Goal: Task Accomplishment & Management: Manage account settings

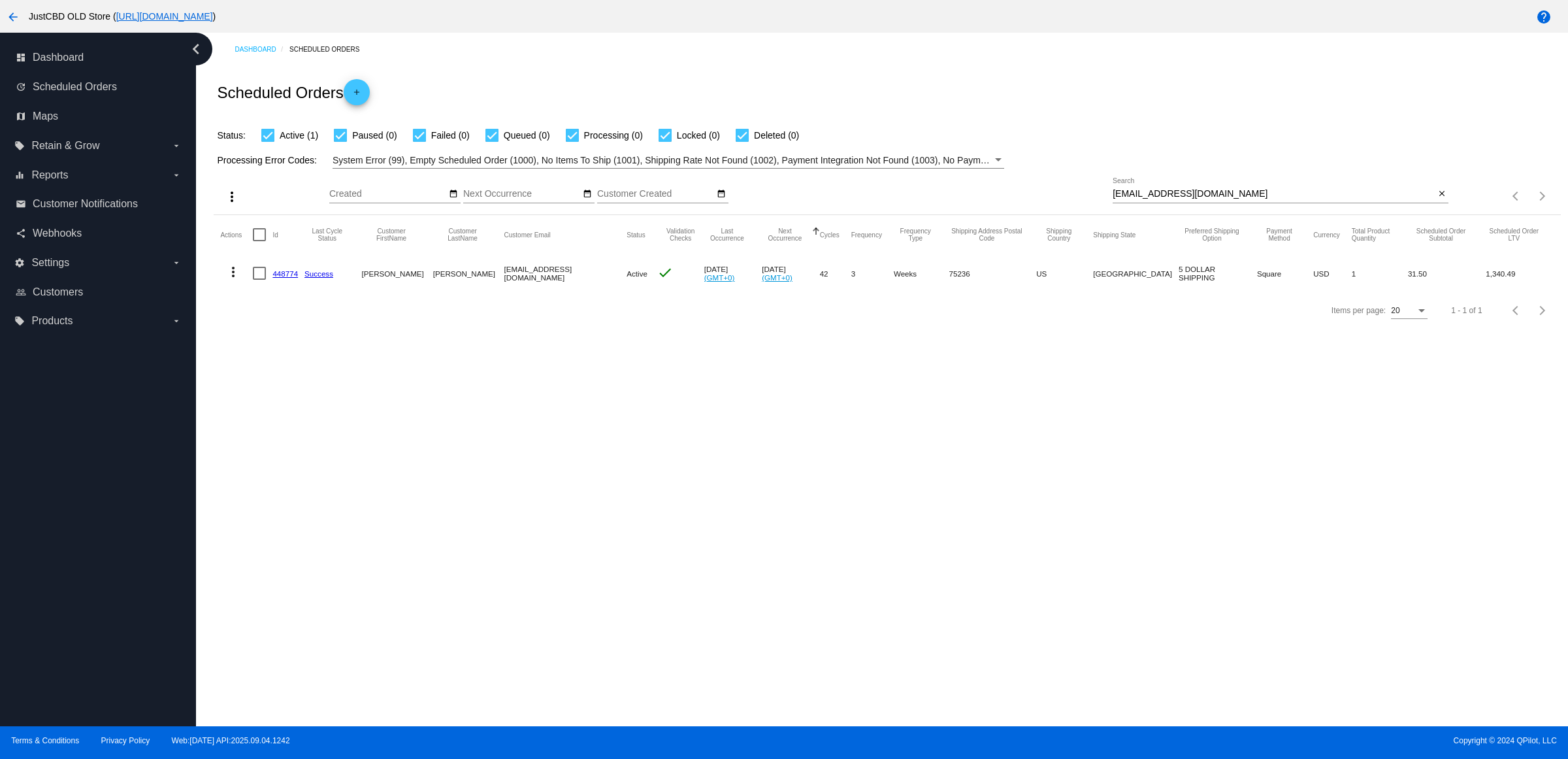
click at [11, 14] on mat-icon "arrow_back" at bounding box center [12, 17] width 16 height 16
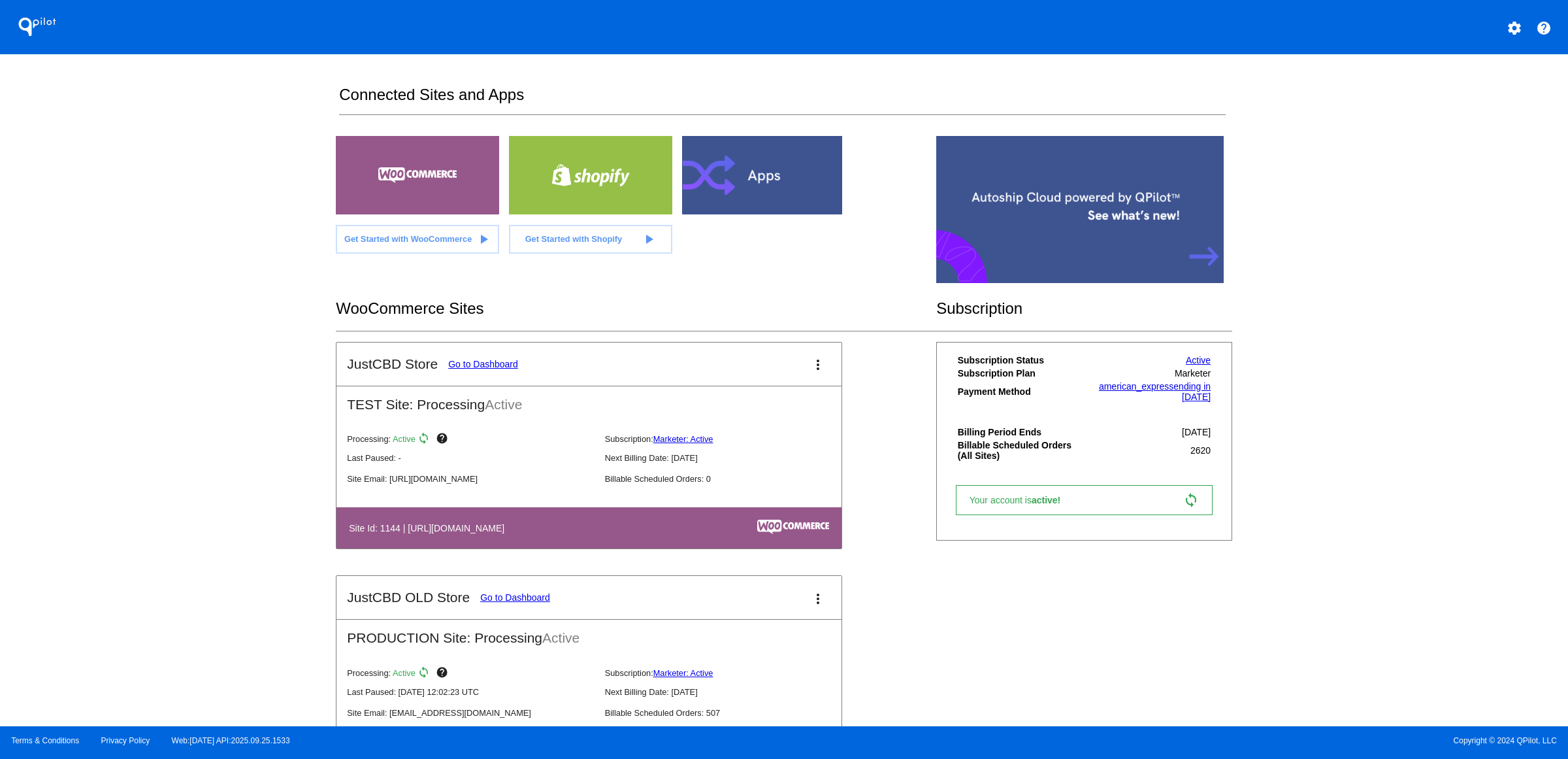
scroll to position [572, 0]
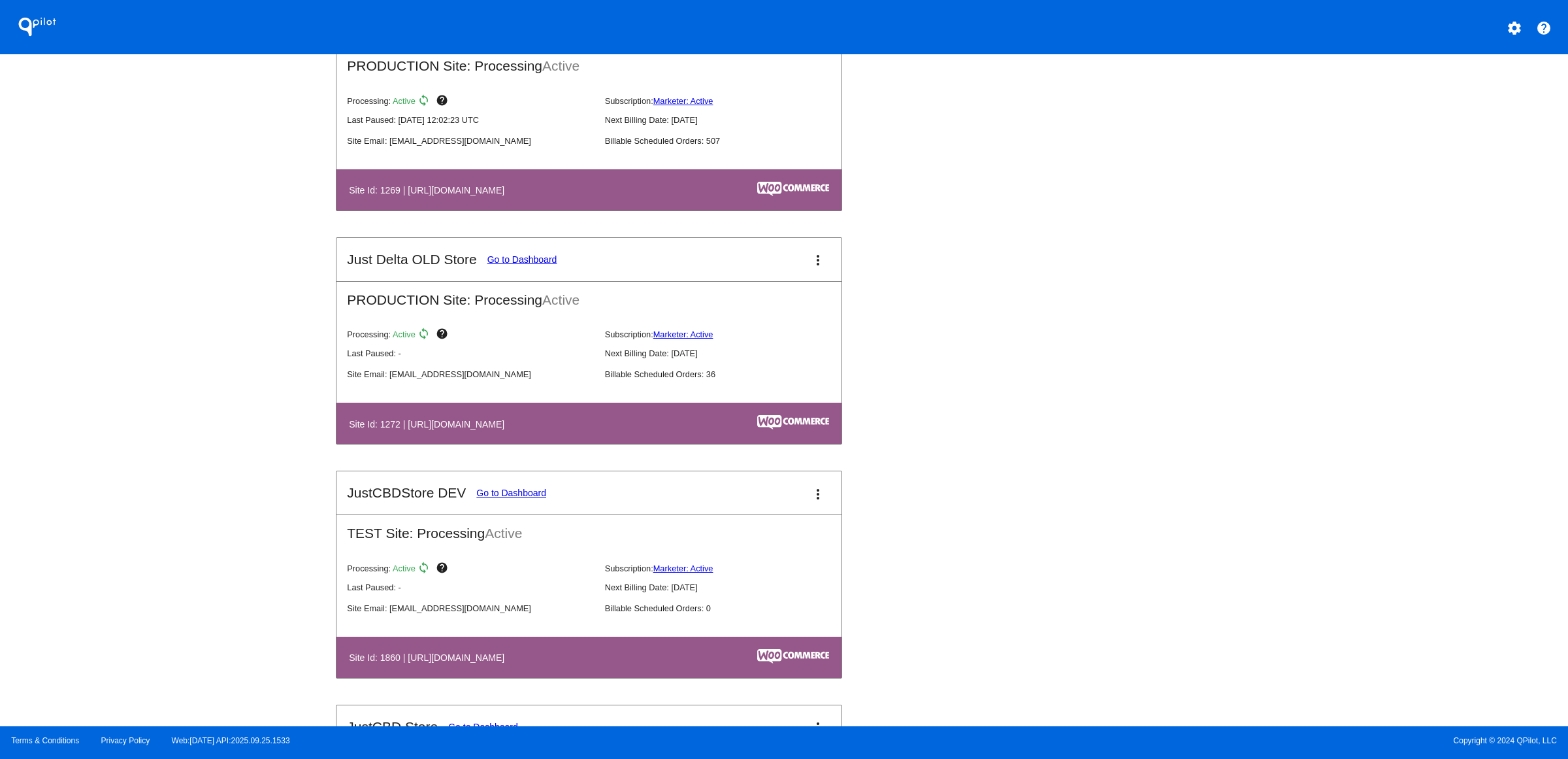
click at [487, 265] on link "Go to Dashboard" at bounding box center [522, 259] width 70 height 11
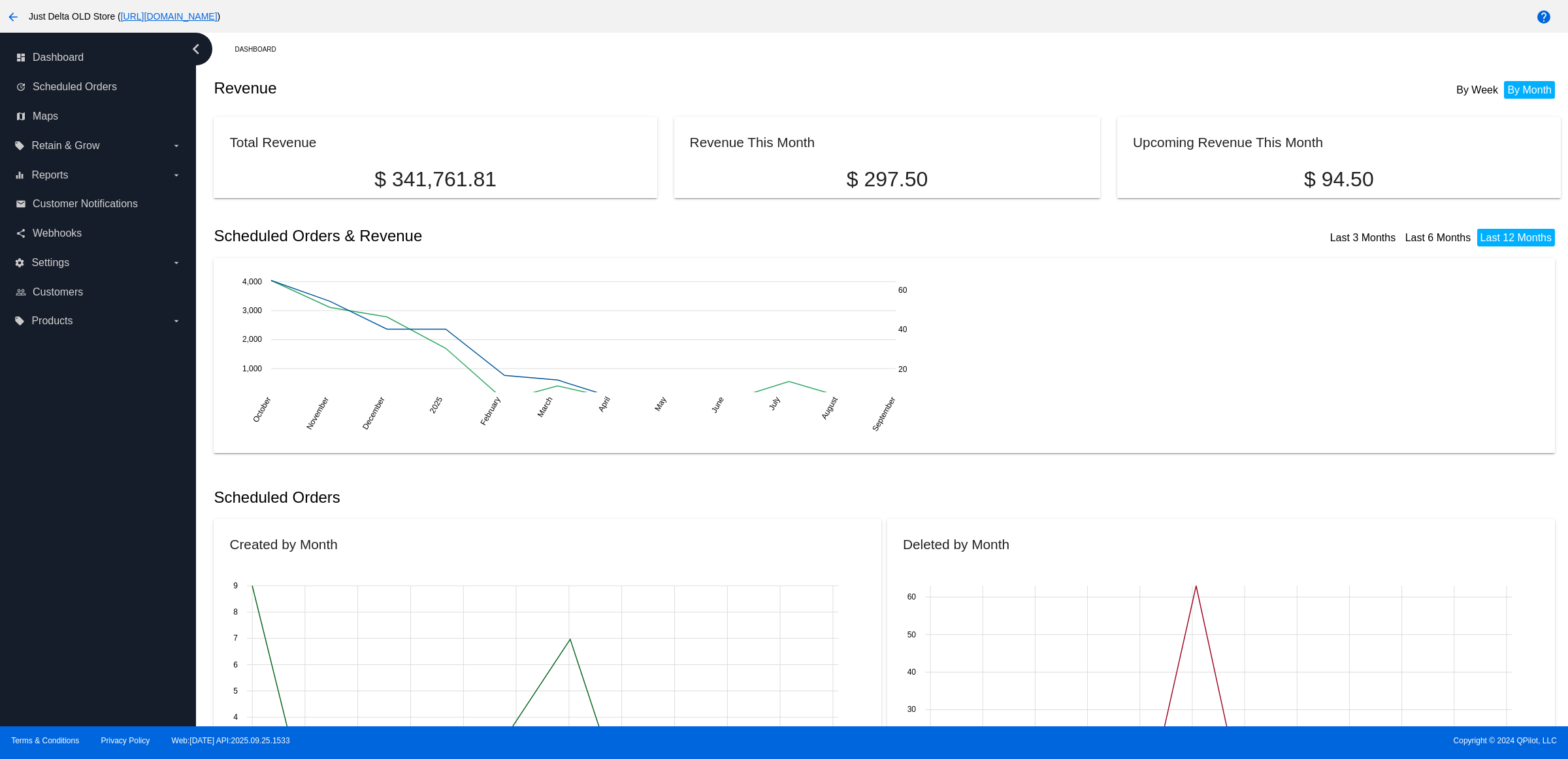
click at [129, 97] on link "update Scheduled Orders" at bounding box center [98, 87] width 166 height 21
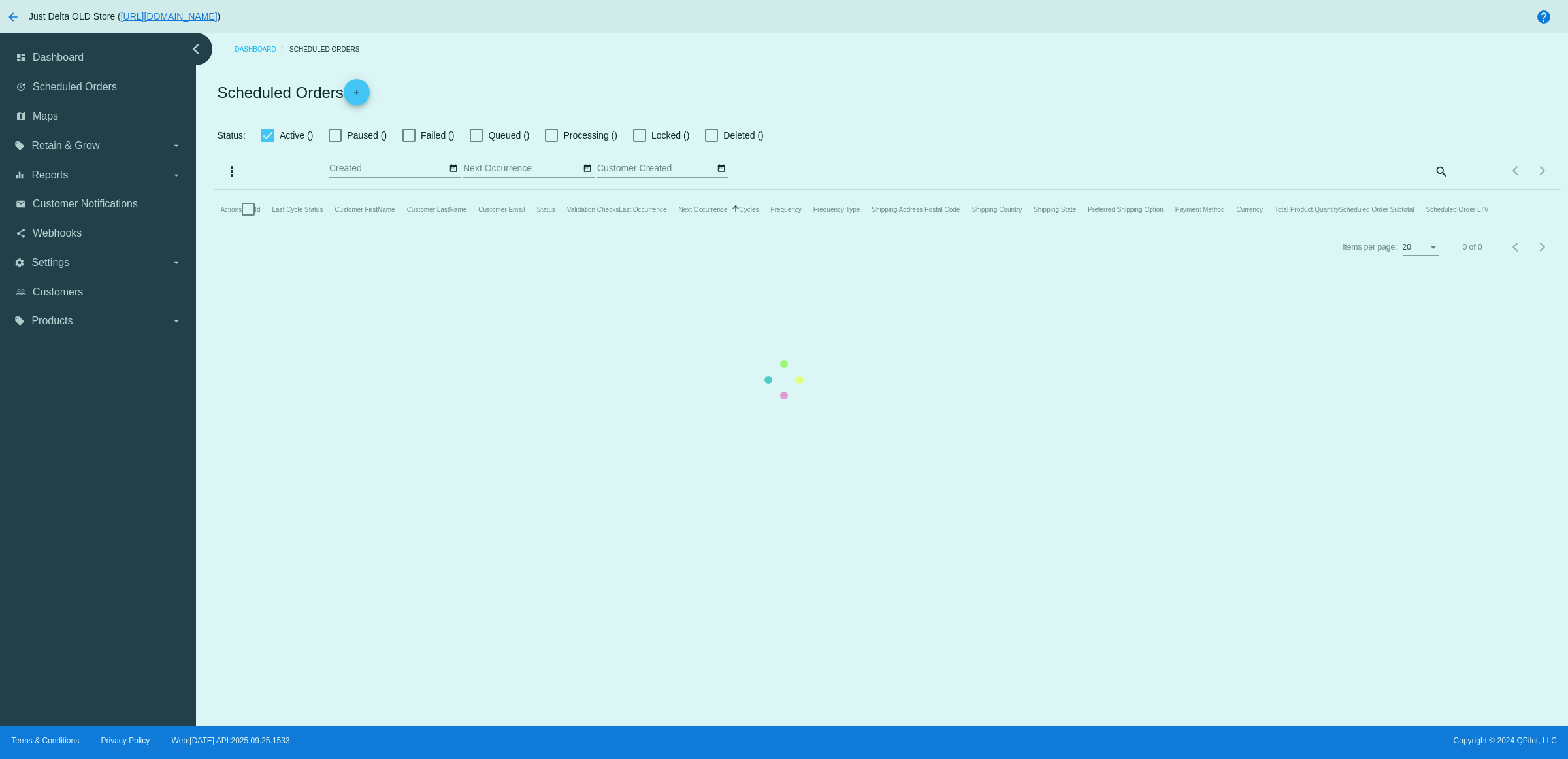
checkbox input "true"
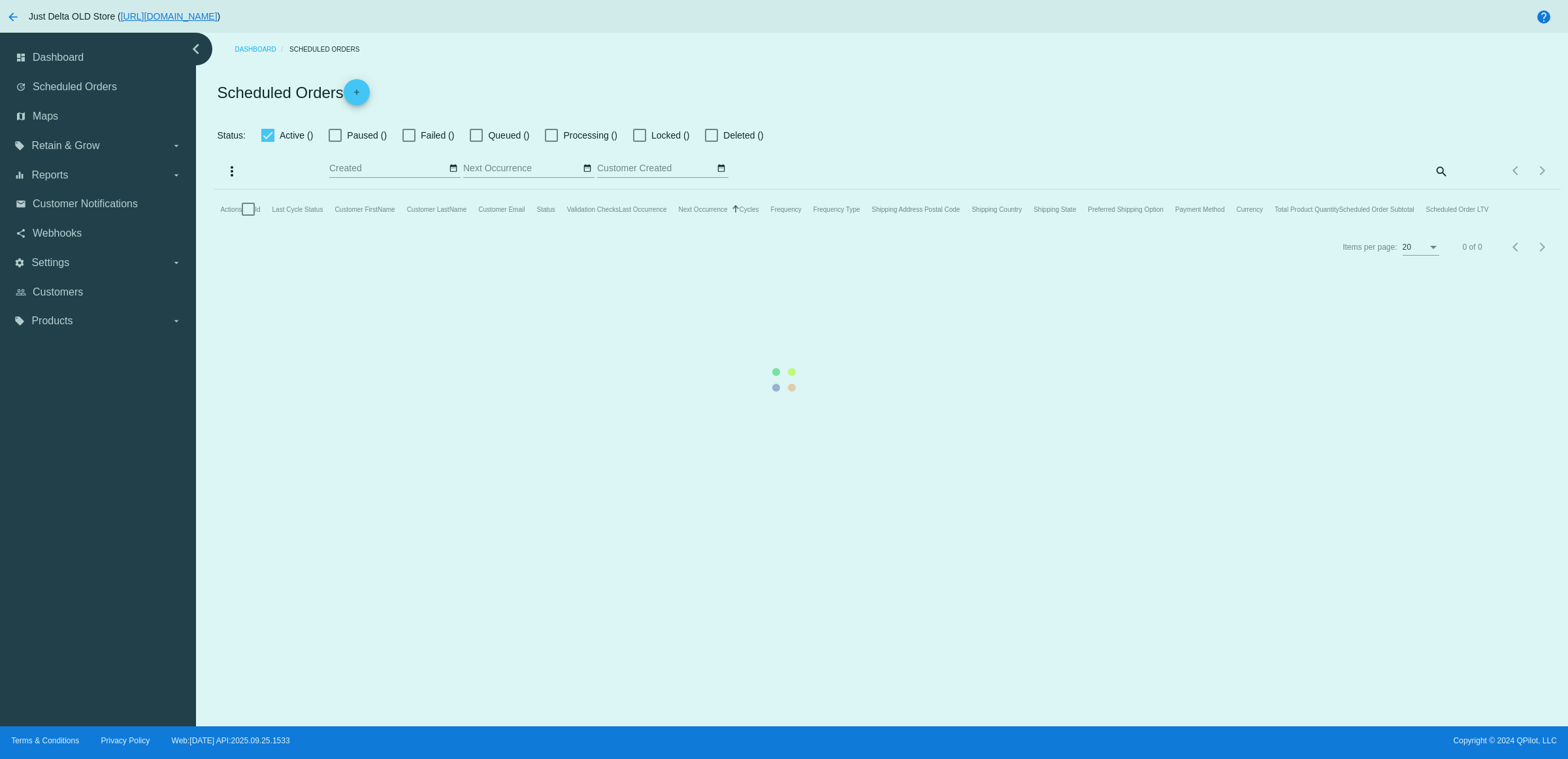
checkbox input "true"
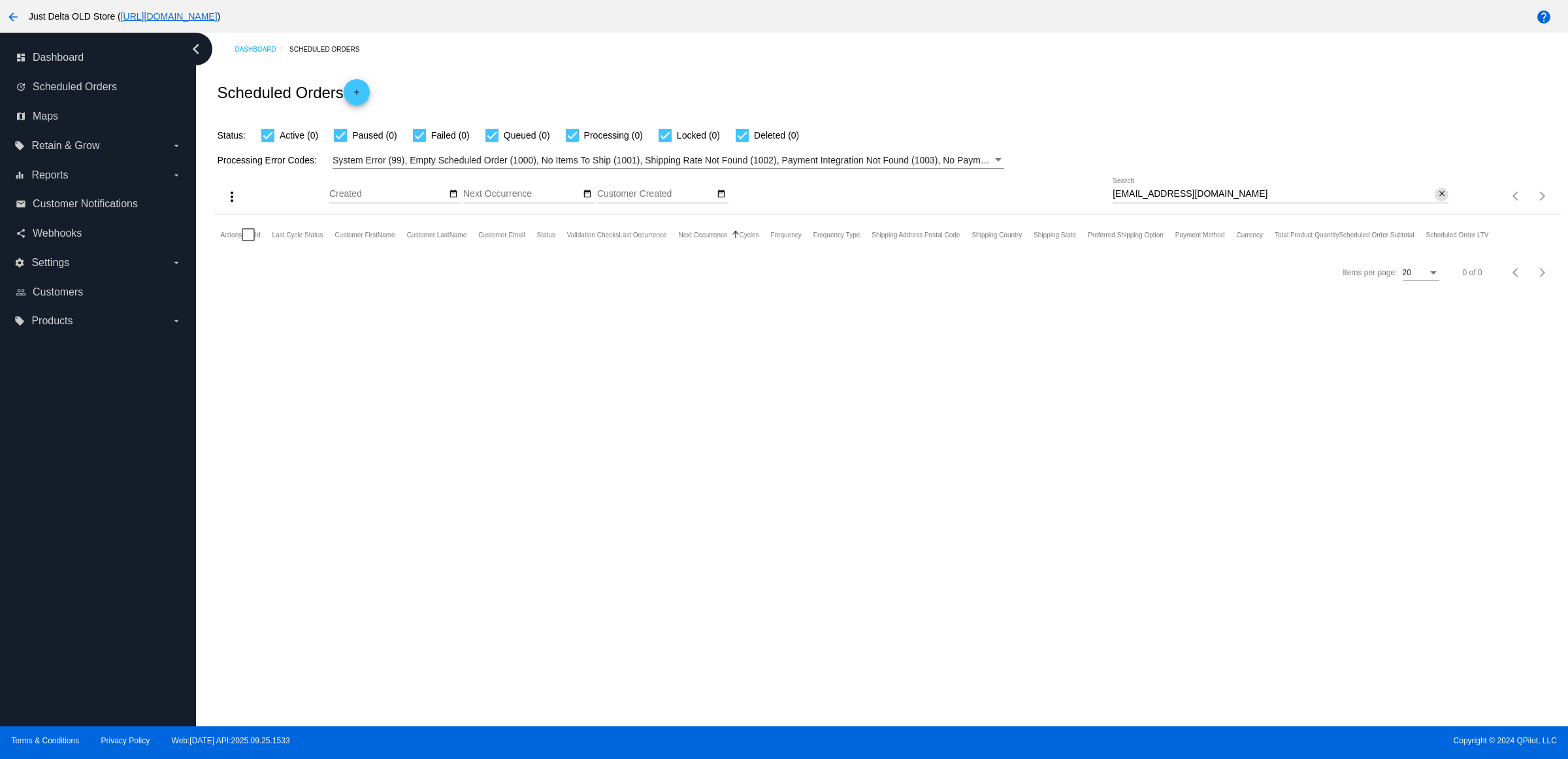
click at [1438, 200] on mat-icon "close" at bounding box center [1442, 194] width 9 height 11
click at [1438, 206] on mat-icon "search" at bounding box center [1440, 196] width 16 height 20
click at [1439, 200] on input "Search" at bounding box center [1280, 194] width 336 height 11
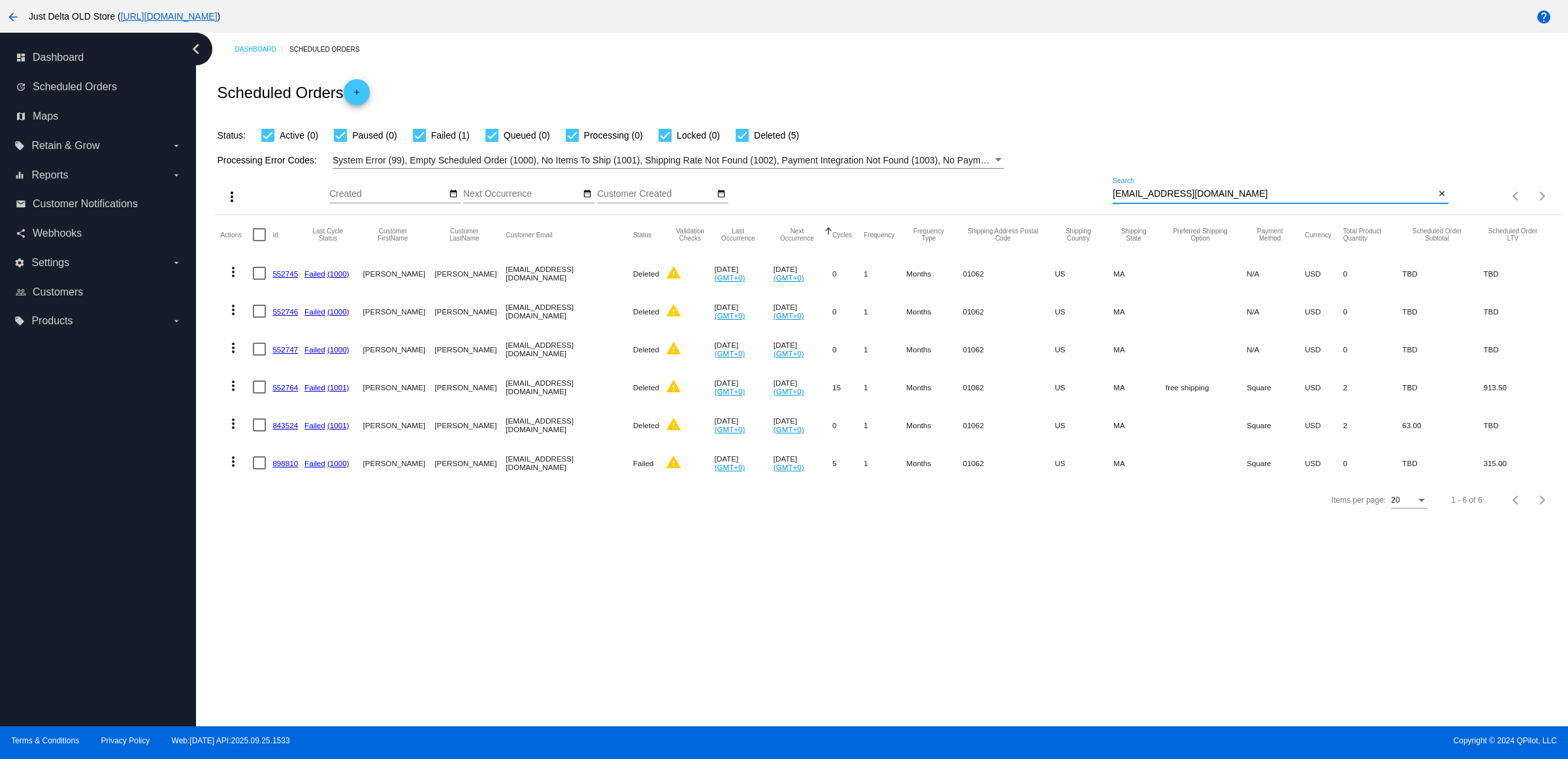
type input "yabadabadeb@yahoo.com"
click at [298, 468] on link "898810" at bounding box center [284, 463] width 26 height 8
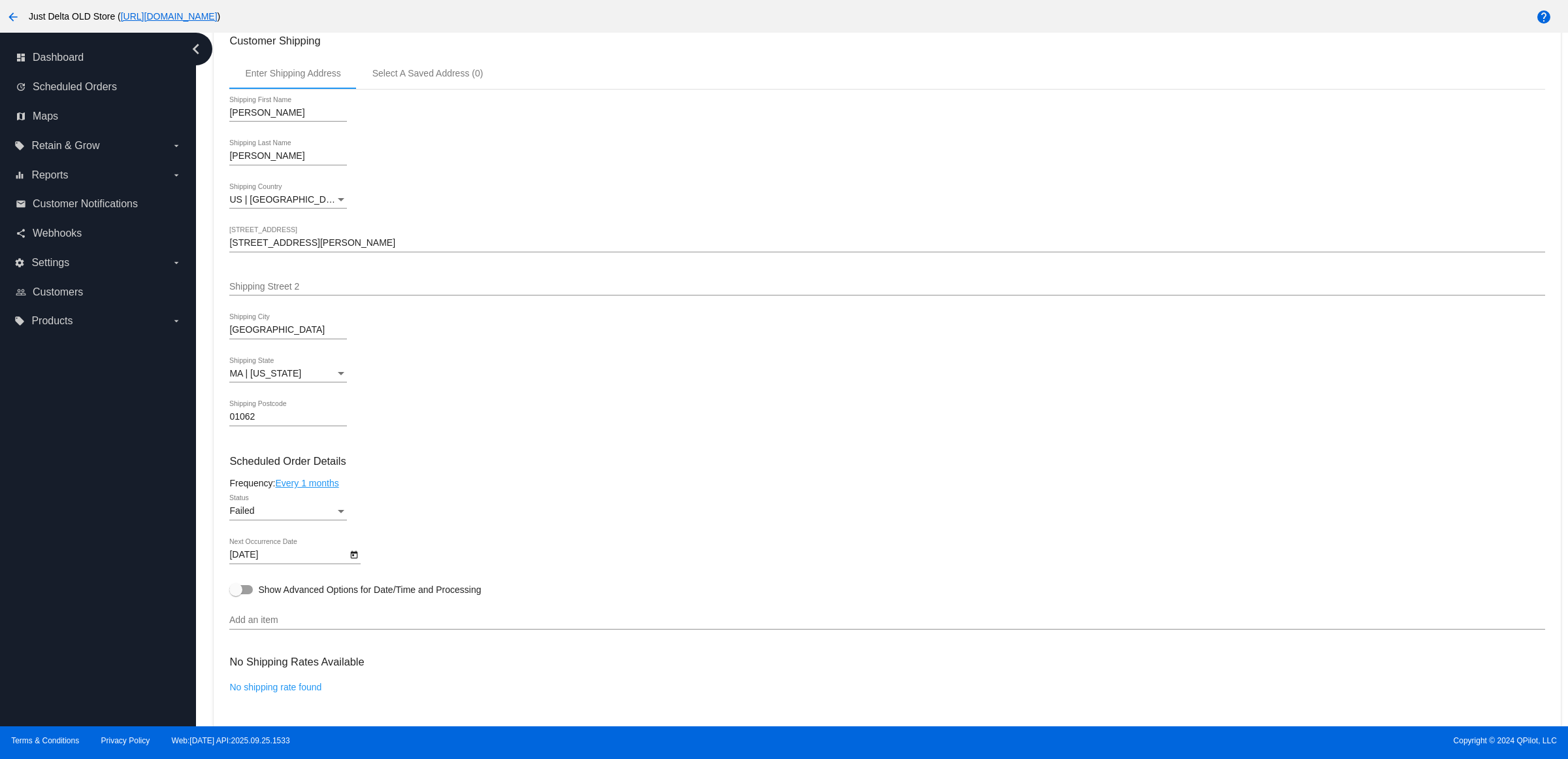
scroll to position [653, 0]
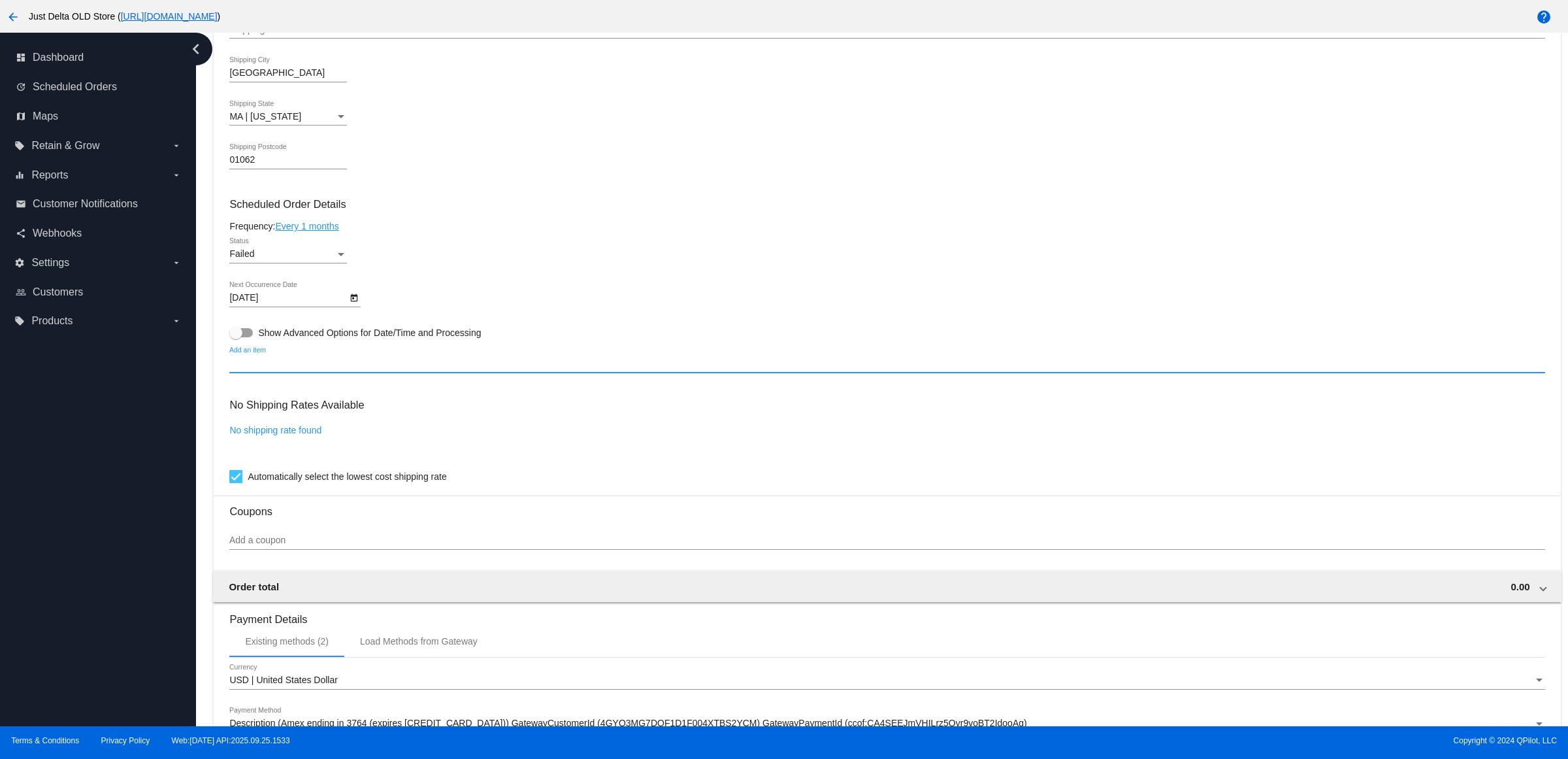
click at [320, 369] on input "Add an item" at bounding box center [887, 363] width 1315 height 11
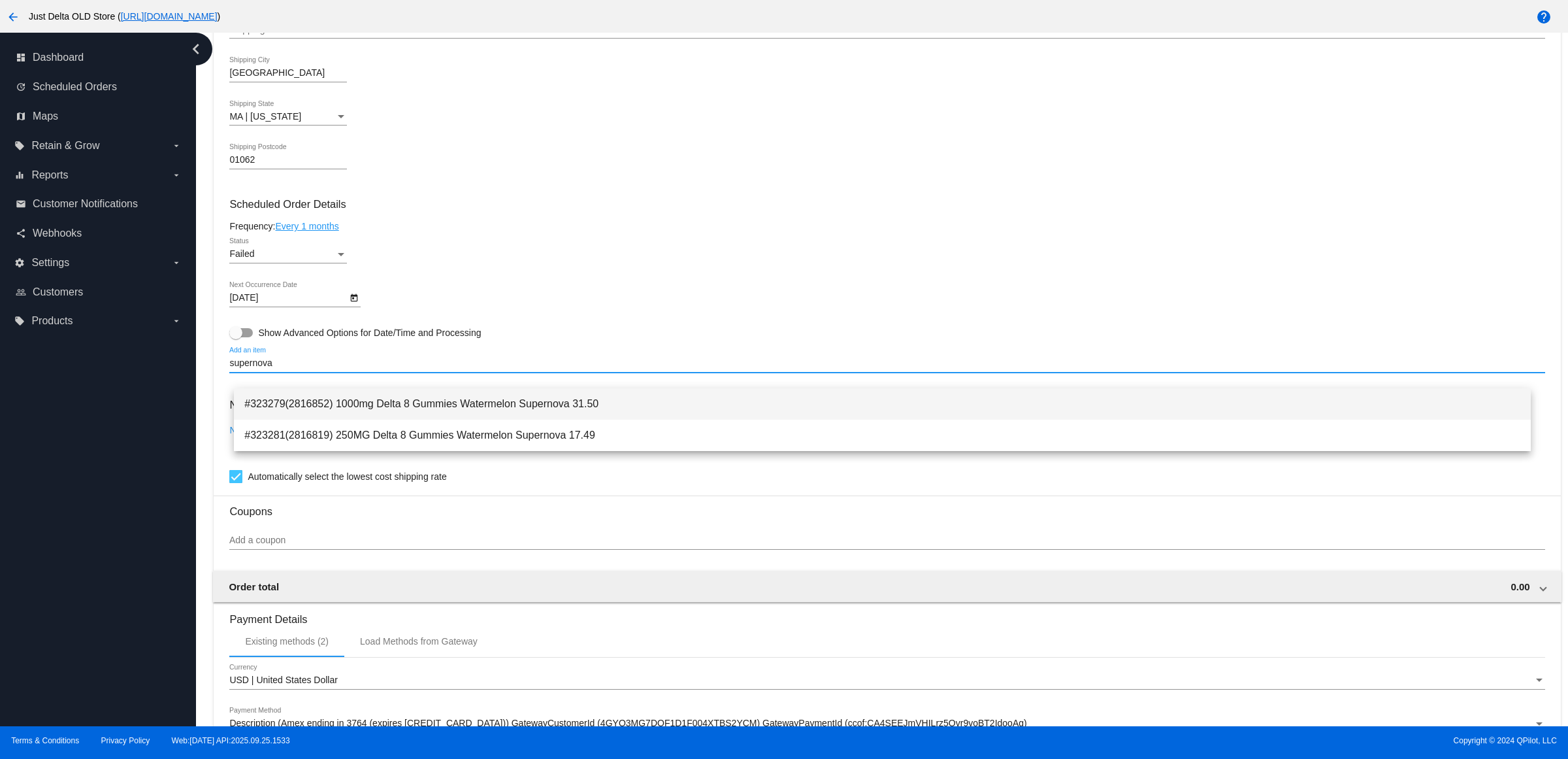
type input "supernova"
click at [601, 413] on span "#323279(2816852) 1000mg Delta 8 Gummies Watermelon Supernova 31.50" at bounding box center [883, 404] width 1276 height 32
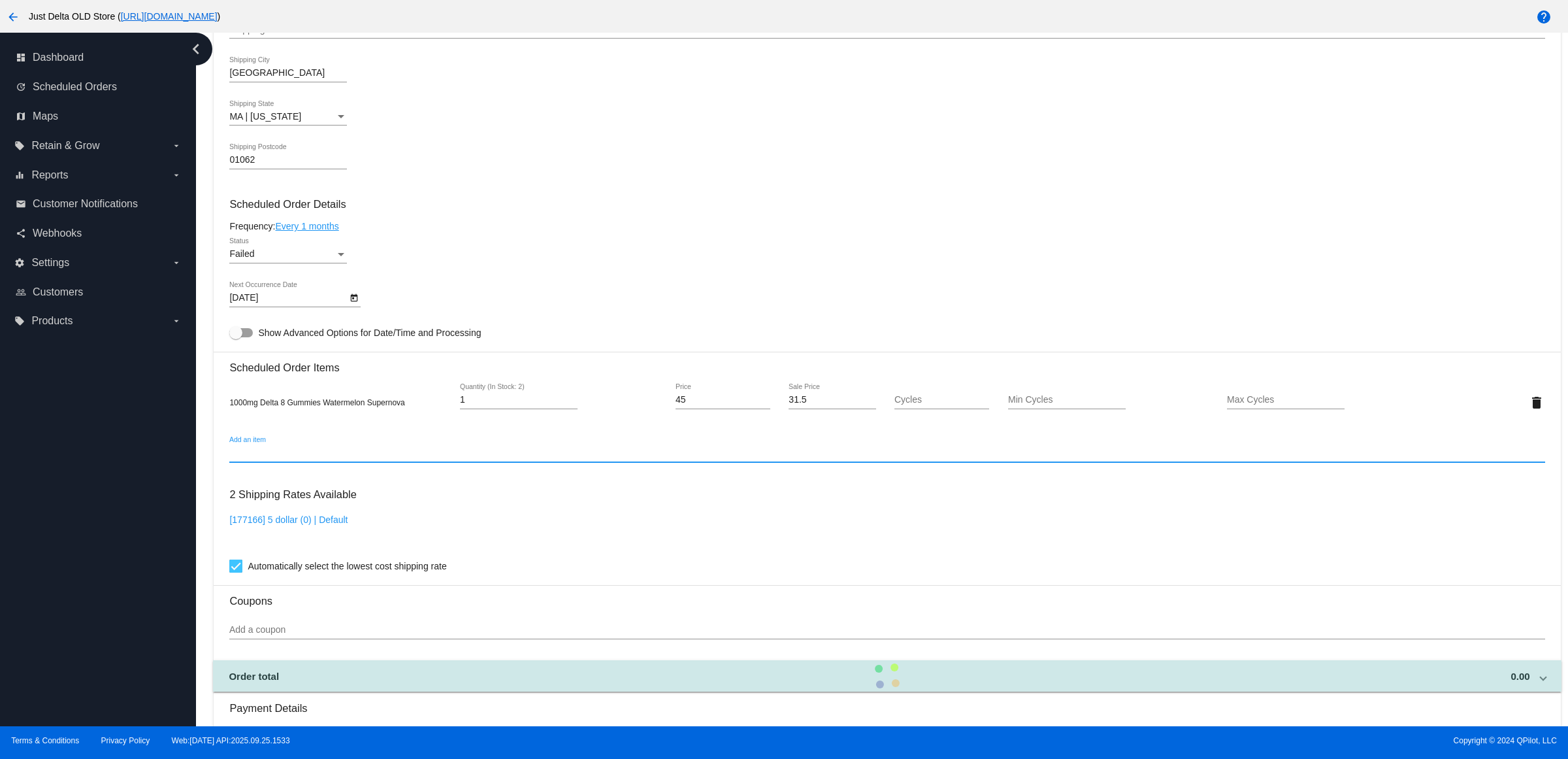
click at [628, 265] on div "Failed Status" at bounding box center [887, 256] width 1315 height 37
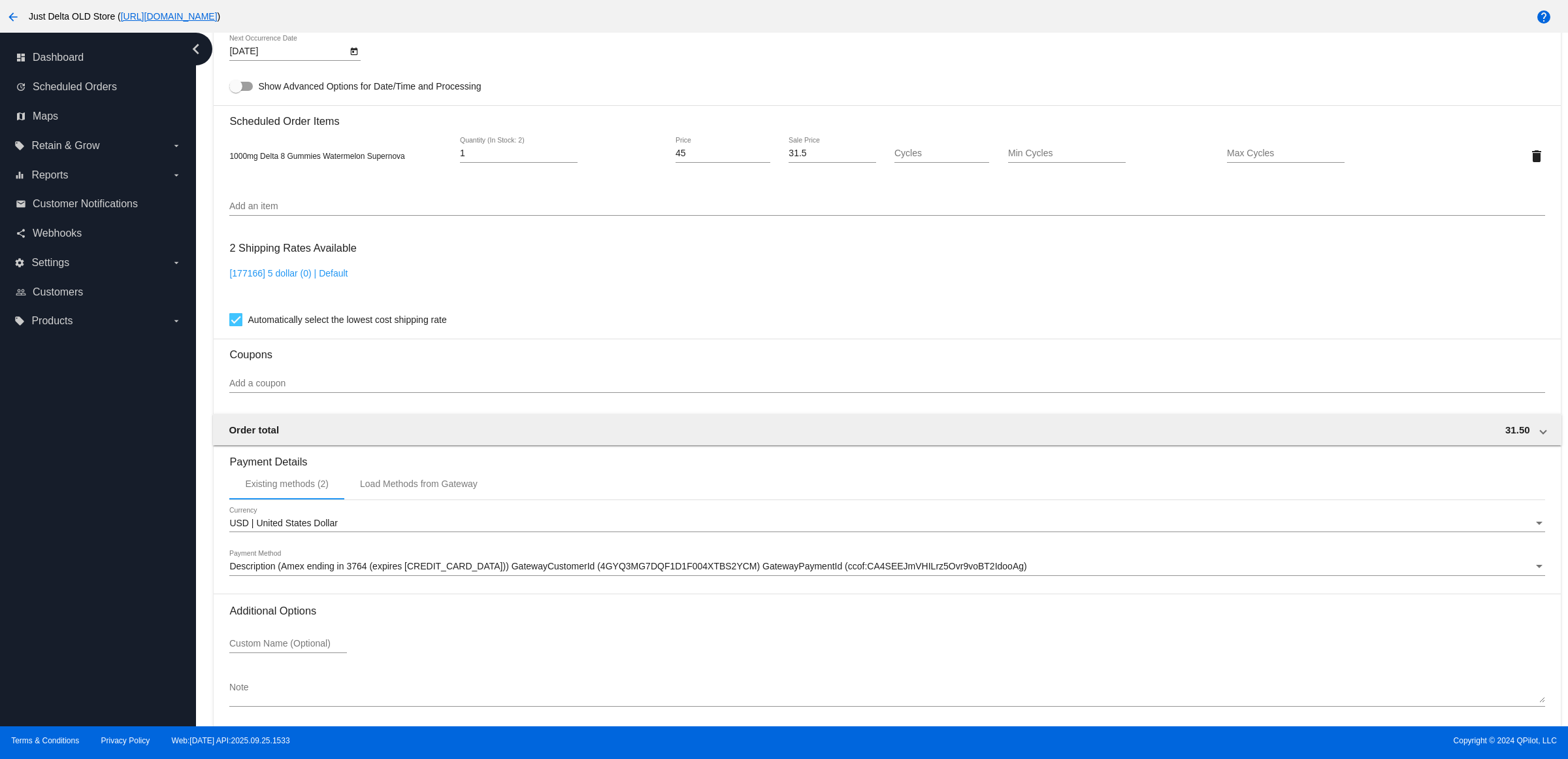
scroll to position [967, 0]
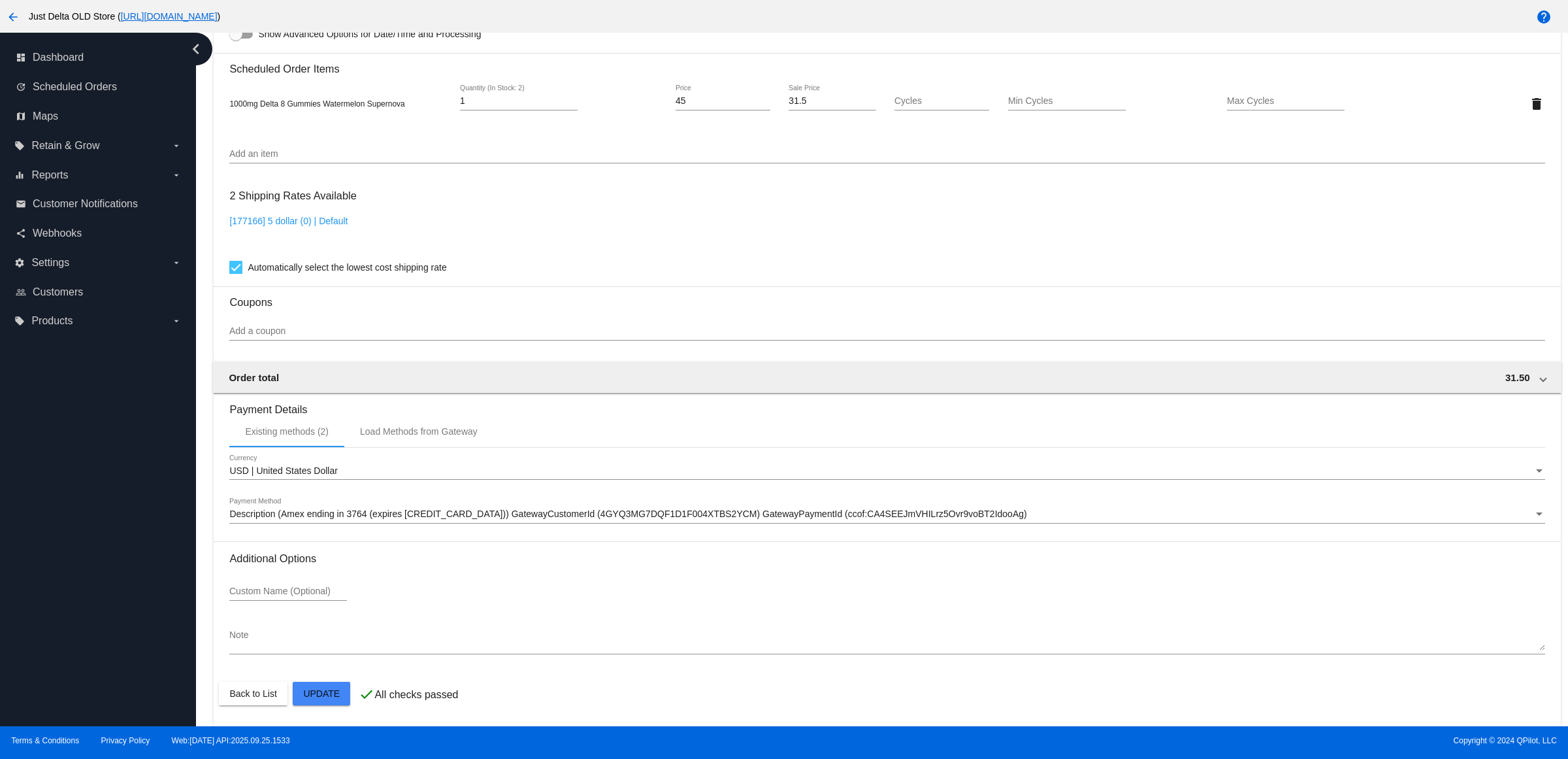
click at [330, 692] on mat-card "Customer 2936095: Deborah Greenwell yabadabadeb@yahoo.com Customer Shipping Ent…" at bounding box center [887, 72] width 1347 height 1307
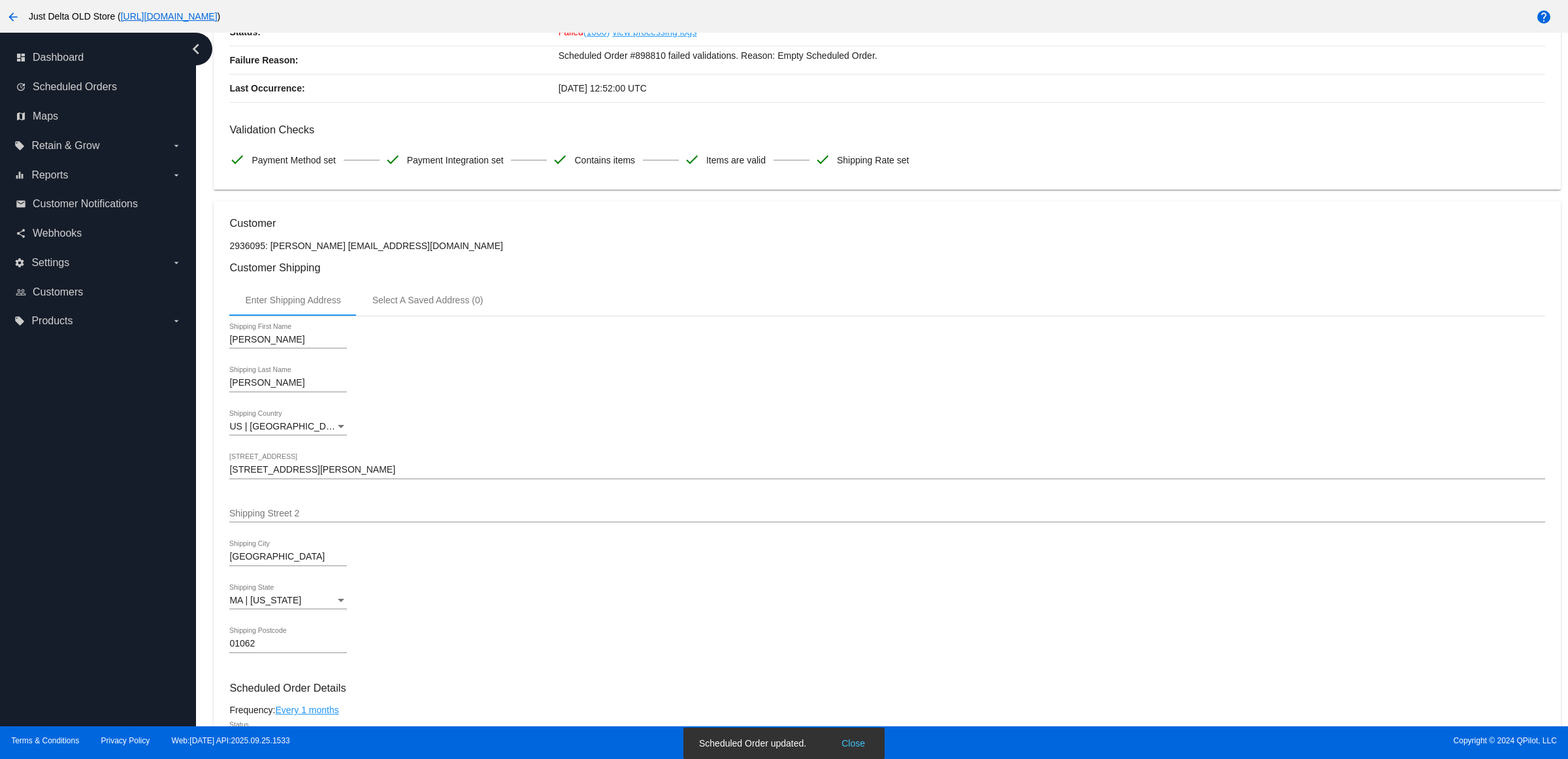
scroll to position [0, 0]
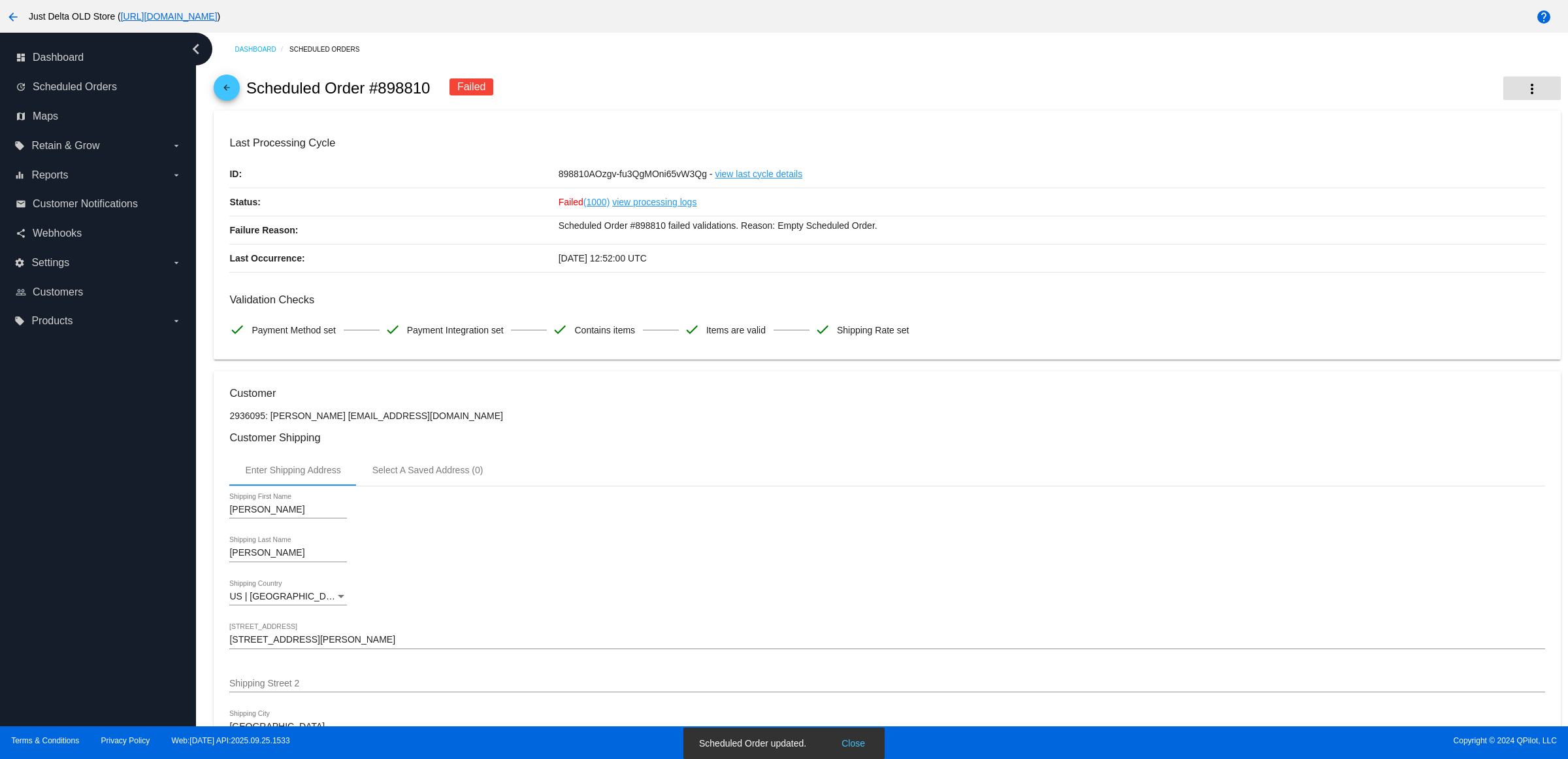
click at [1524, 90] on mat-icon "more_vert" at bounding box center [1531, 88] width 16 height 16
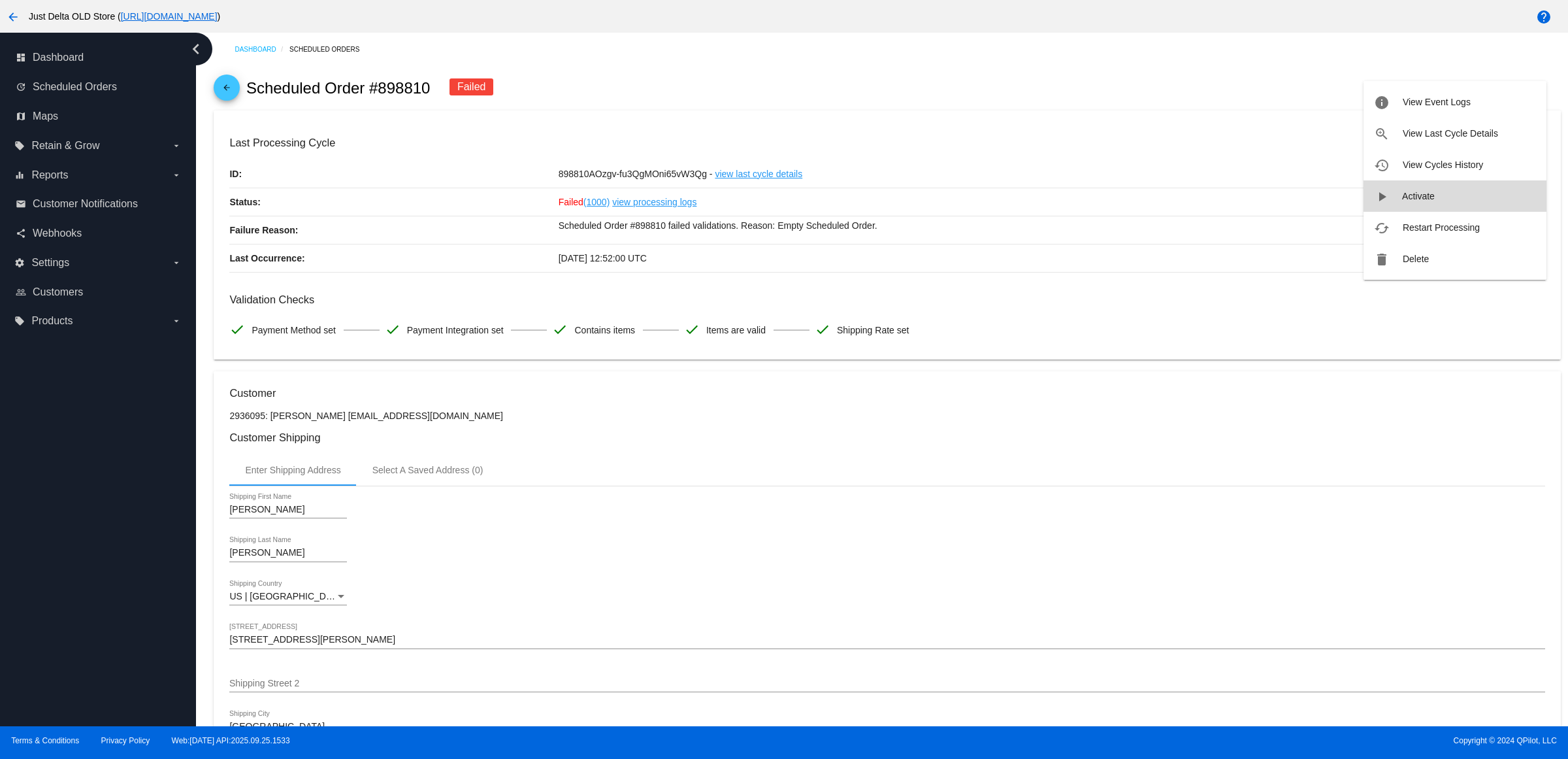
click at [1463, 200] on button "play_arrow Activate" at bounding box center [1455, 196] width 183 height 32
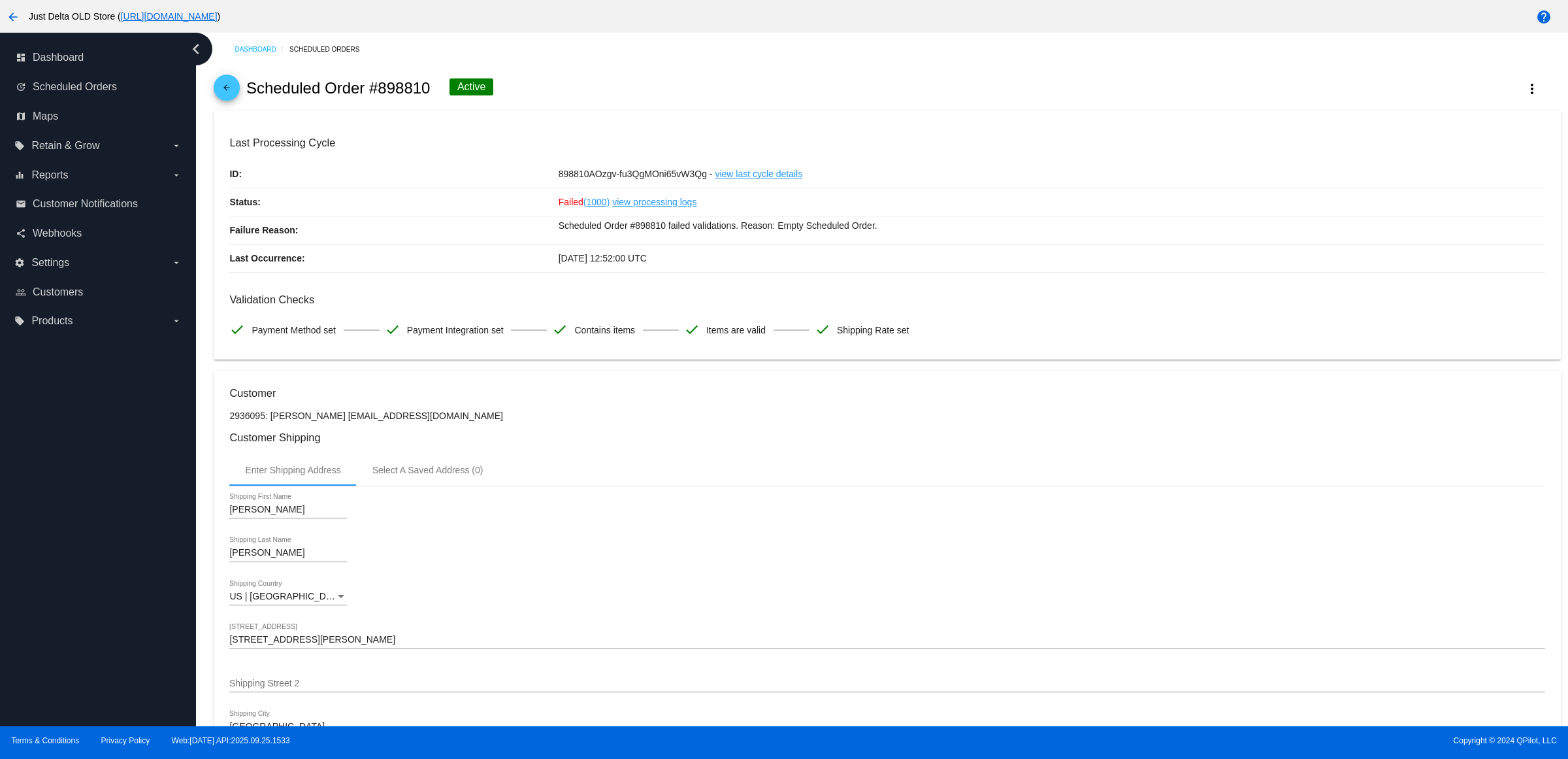
click at [1524, 87] on mat-icon "more_vert" at bounding box center [1531, 88] width 16 height 16
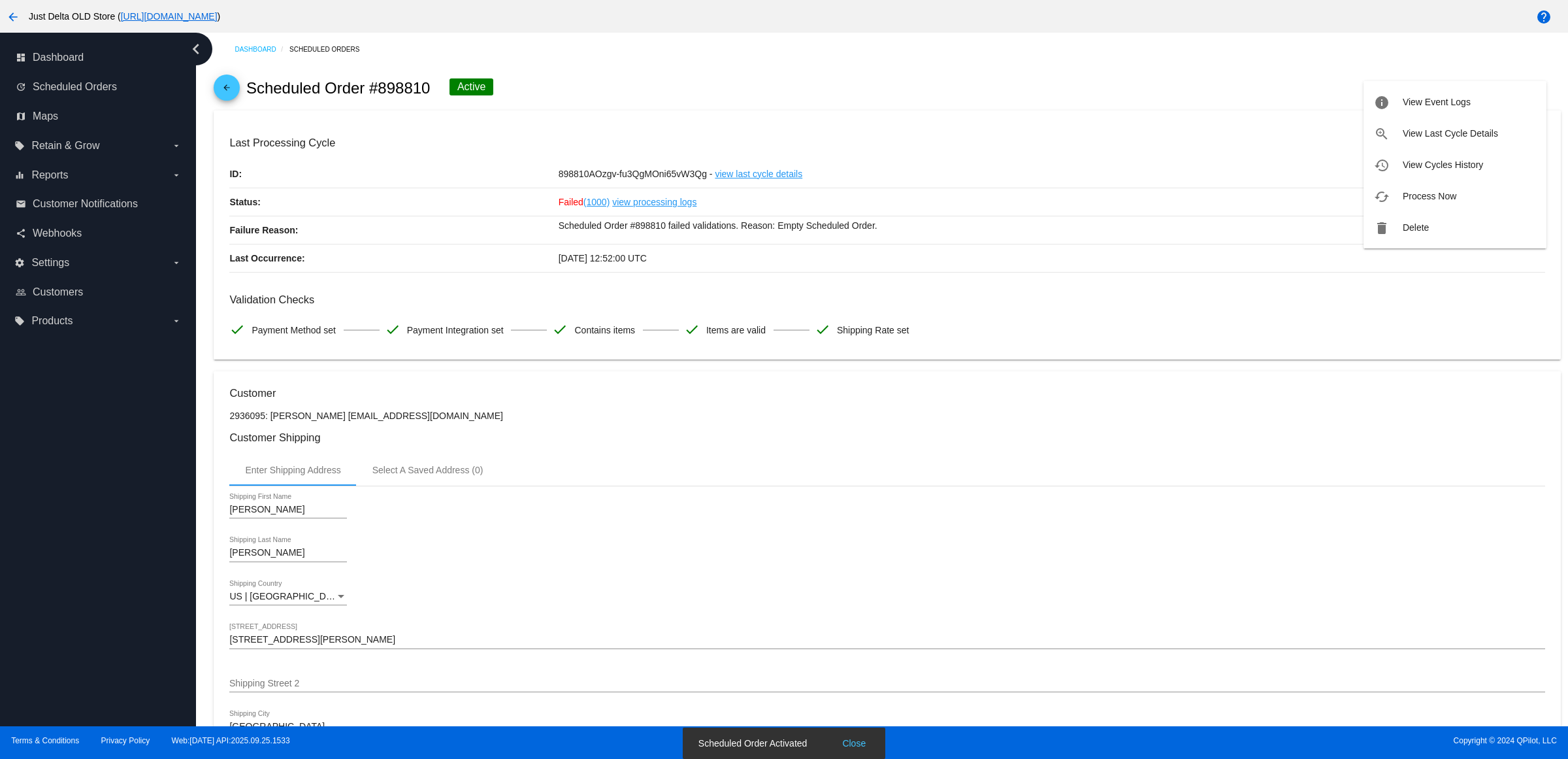
click at [1455, 197] on span "Process Now" at bounding box center [1429, 196] width 53 height 11
